Goal: Check status: Check status

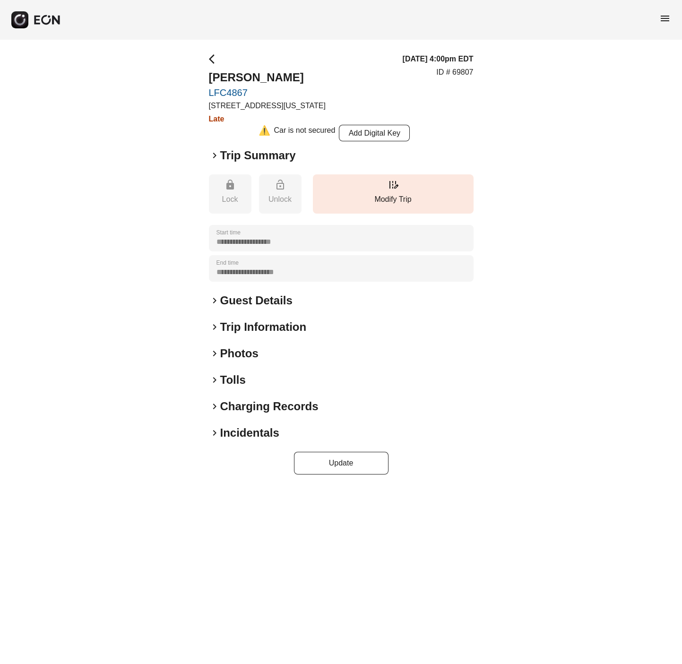
click at [213, 381] on span "keyboard_arrow_right" at bounding box center [214, 379] width 11 height 11
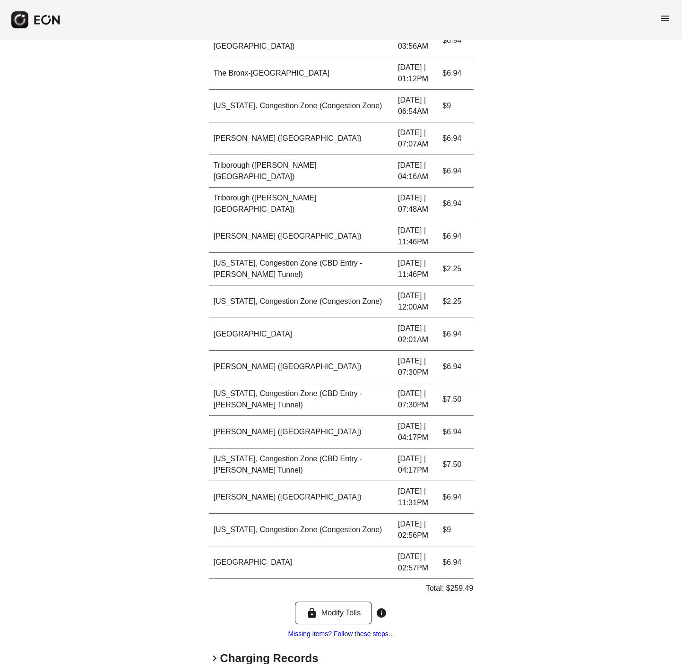
scroll to position [1256, 0]
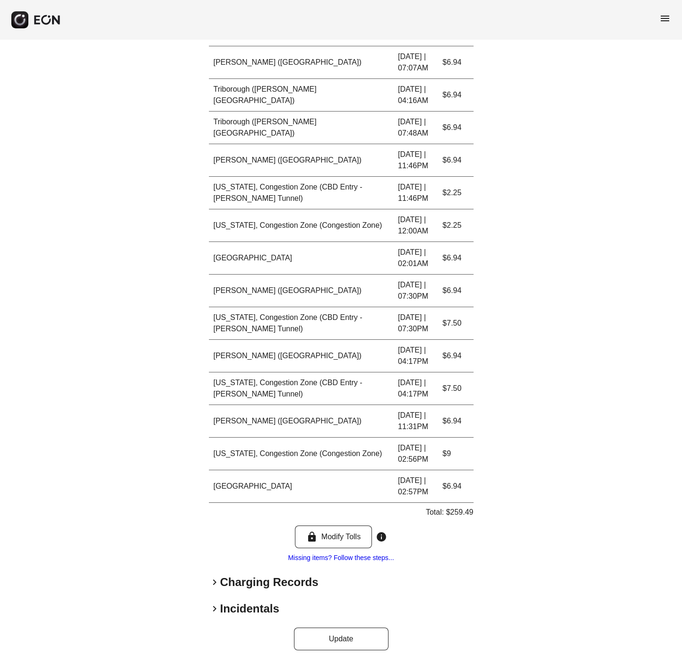
click at [216, 589] on div "keyboard_arrow_right Charging Records" at bounding box center [341, 582] width 265 height 15
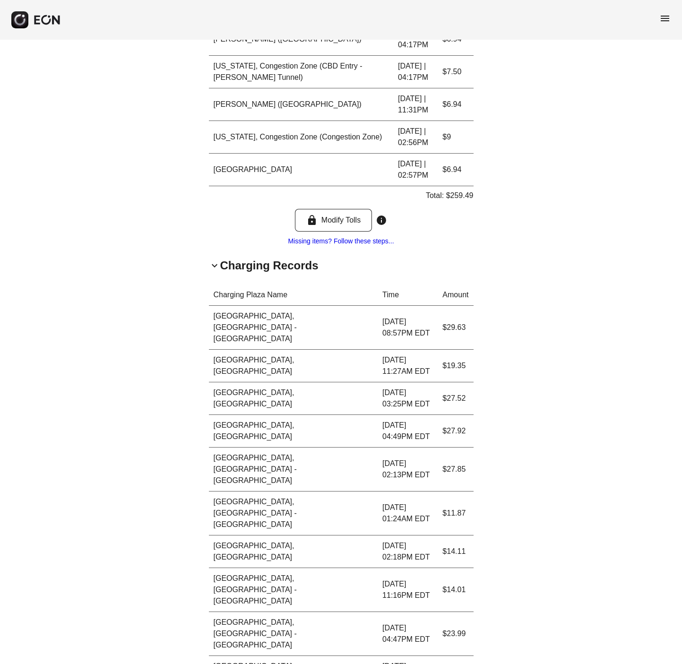
scroll to position [1586, 0]
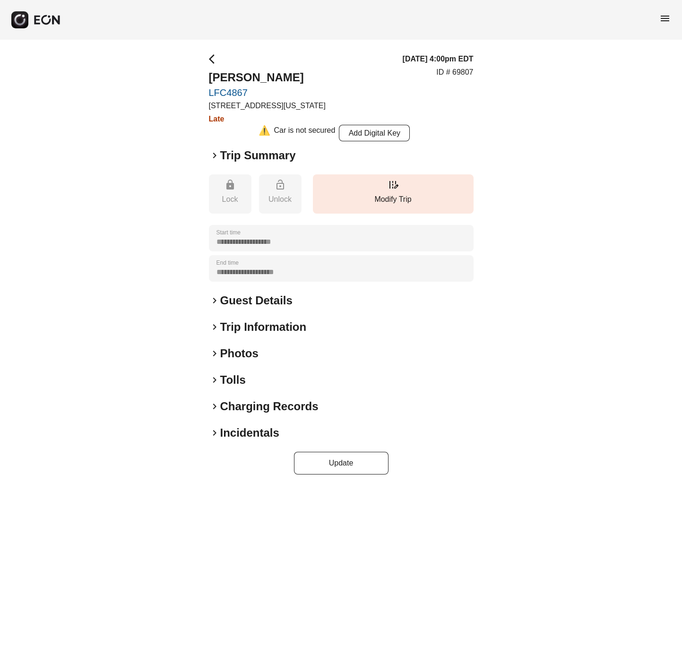
click at [206, 373] on div "**********" at bounding box center [341, 264] width 682 height 449
click at [212, 377] on span "keyboard_arrow_right" at bounding box center [214, 379] width 11 height 11
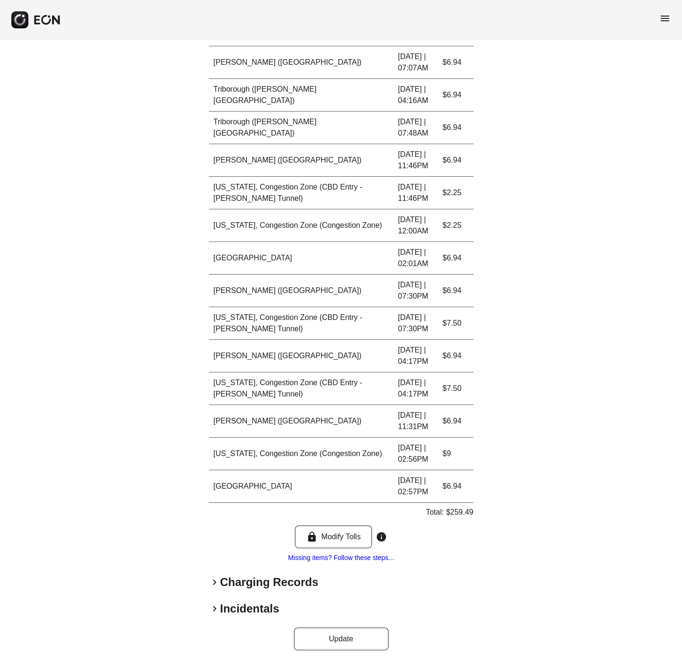
scroll to position [1256, 0]
drag, startPoint x: 446, startPoint y: 512, endPoint x: 472, endPoint y: 512, distance: 26.5
click at [472, 512] on p "Total: $259.49" at bounding box center [450, 512] width 48 height 11
copy p "$259.49"
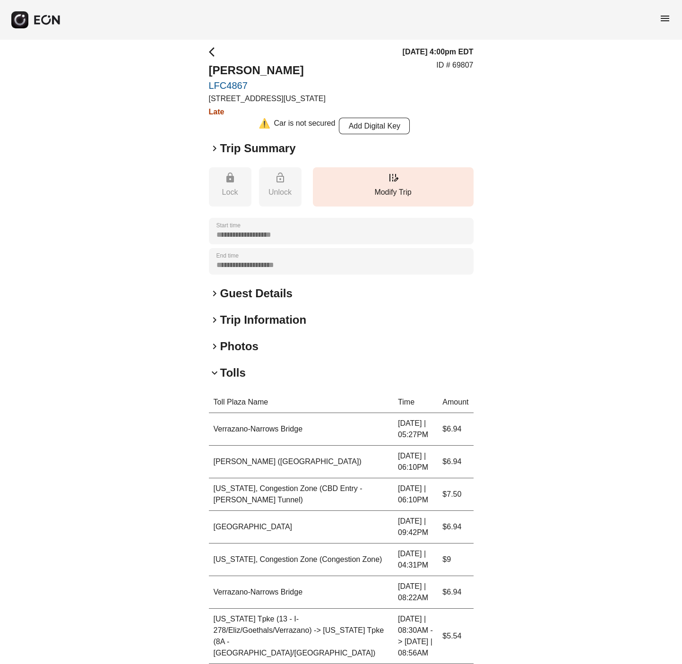
scroll to position [0, 0]
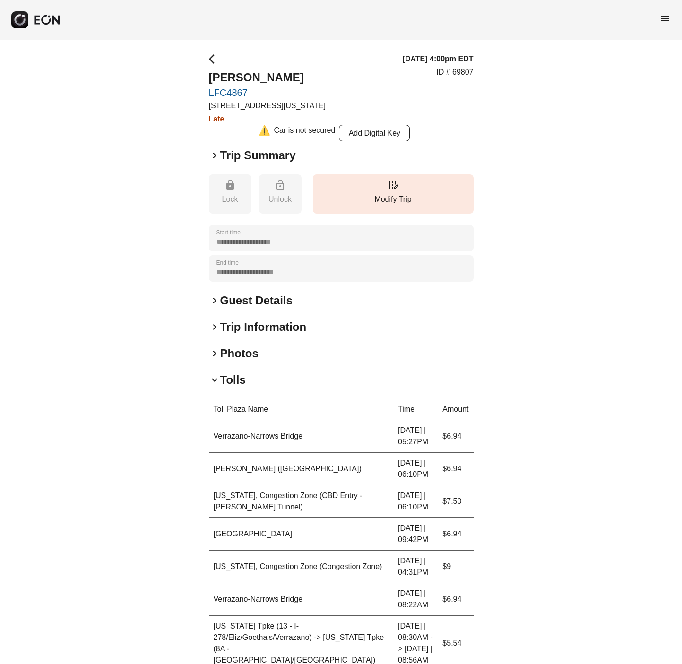
drag, startPoint x: 214, startPoint y: 377, endPoint x: 220, endPoint y: 379, distance: 6.3
click at [214, 378] on span "keyboard_arrow_down" at bounding box center [214, 379] width 11 height 11
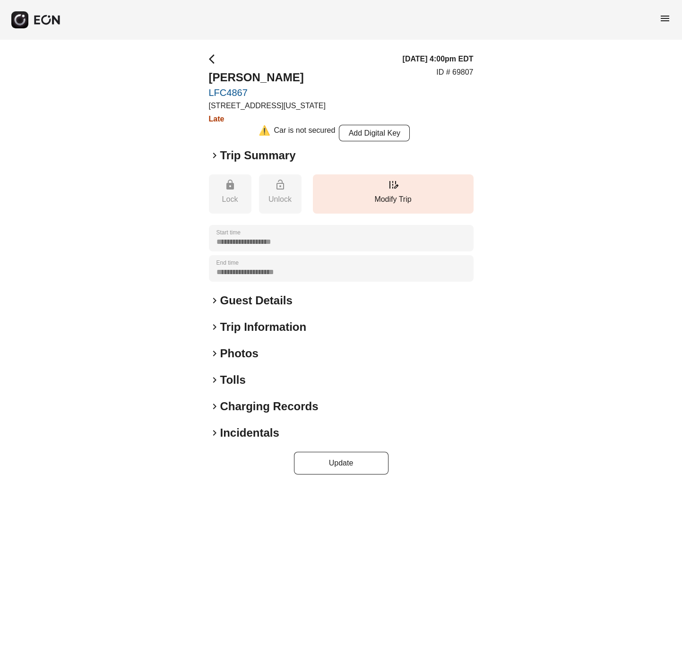
drag, startPoint x: 216, startPoint y: 406, endPoint x: 239, endPoint y: 404, distance: 23.2
click at [215, 406] on span "keyboard_arrow_right" at bounding box center [214, 406] width 11 height 11
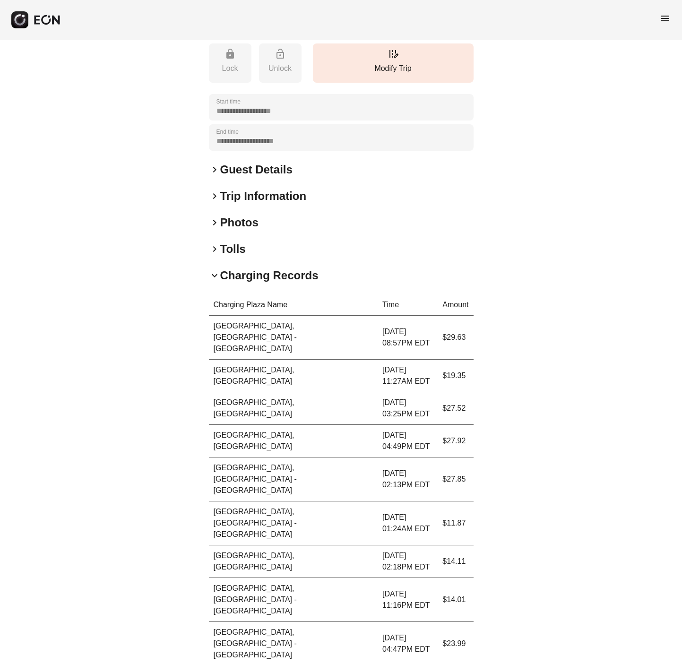
scroll to position [153, 0]
